Goal: Transaction & Acquisition: Purchase product/service

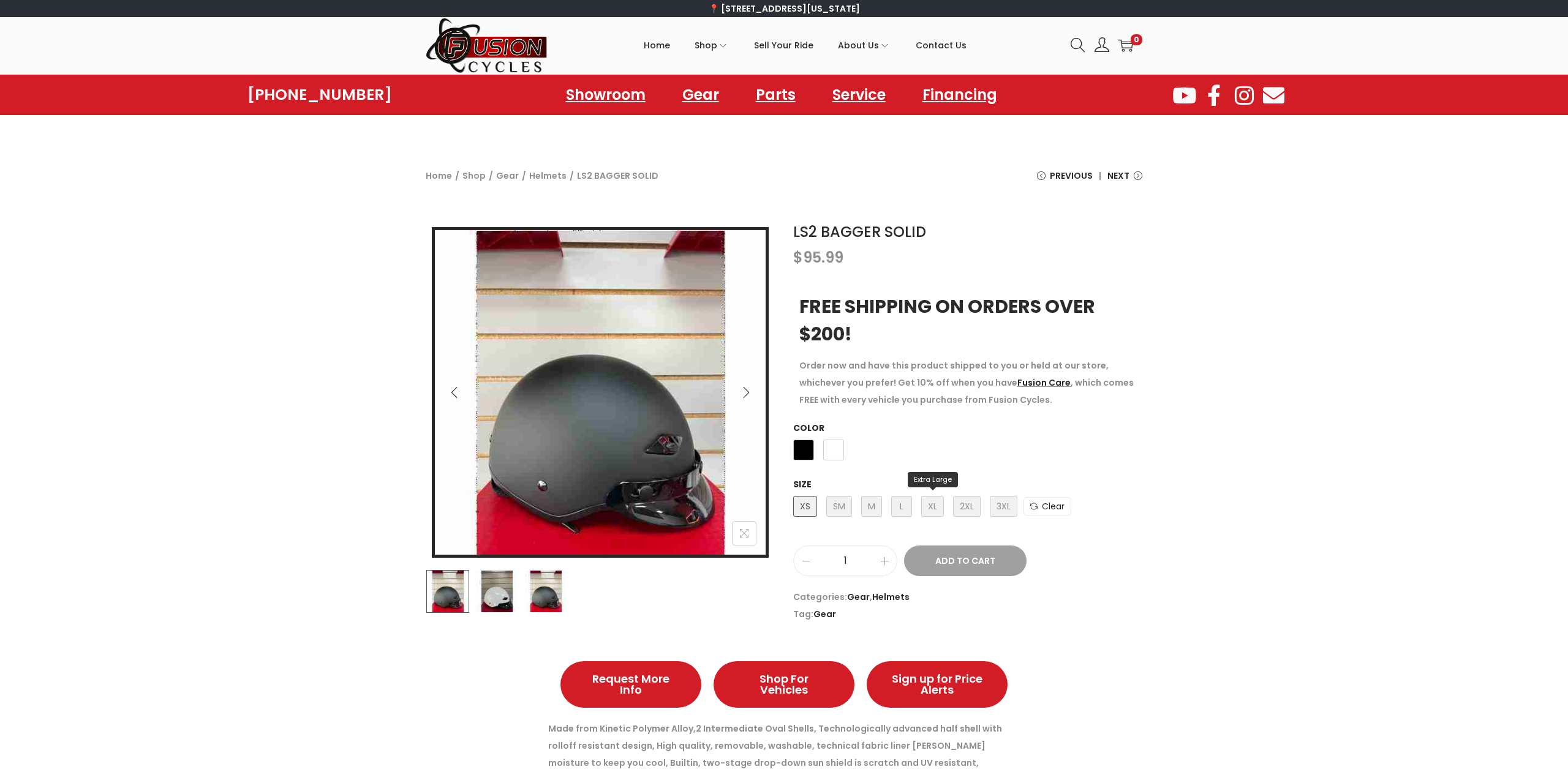
click at [934, 503] on span "XL Extra Large" at bounding box center [933, 505] width 23 height 21
click at [839, 454] on span "Gloss White" at bounding box center [833, 449] width 21 height 21
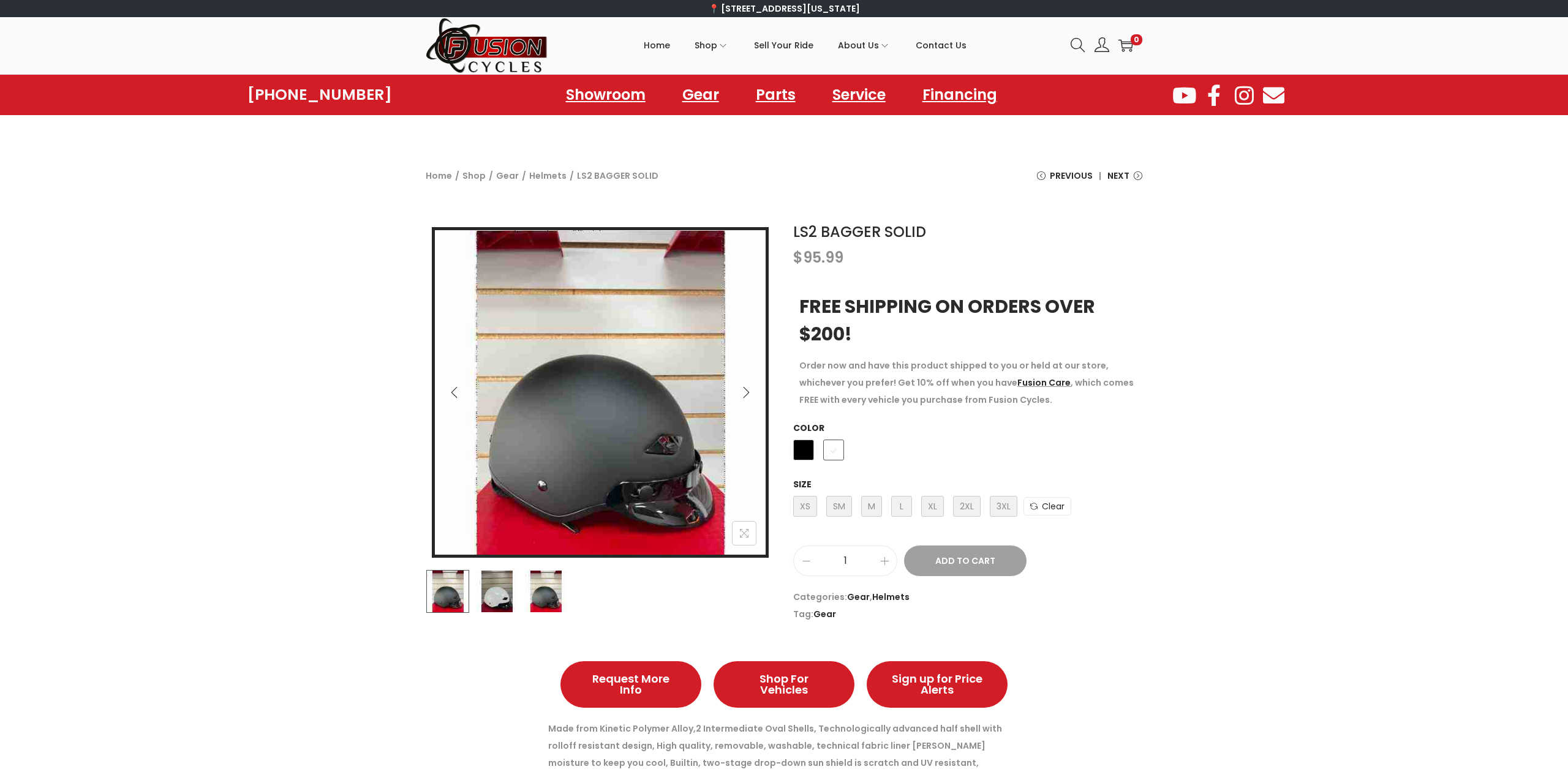
click at [209, 460] on div "LS2 BAGGER SOLID $ 95.99 FREE SHIPPING ON ORDERS OVER $200! Order now and have …" at bounding box center [784, 422] width 1568 height 414
